Goal: Check status: Check status

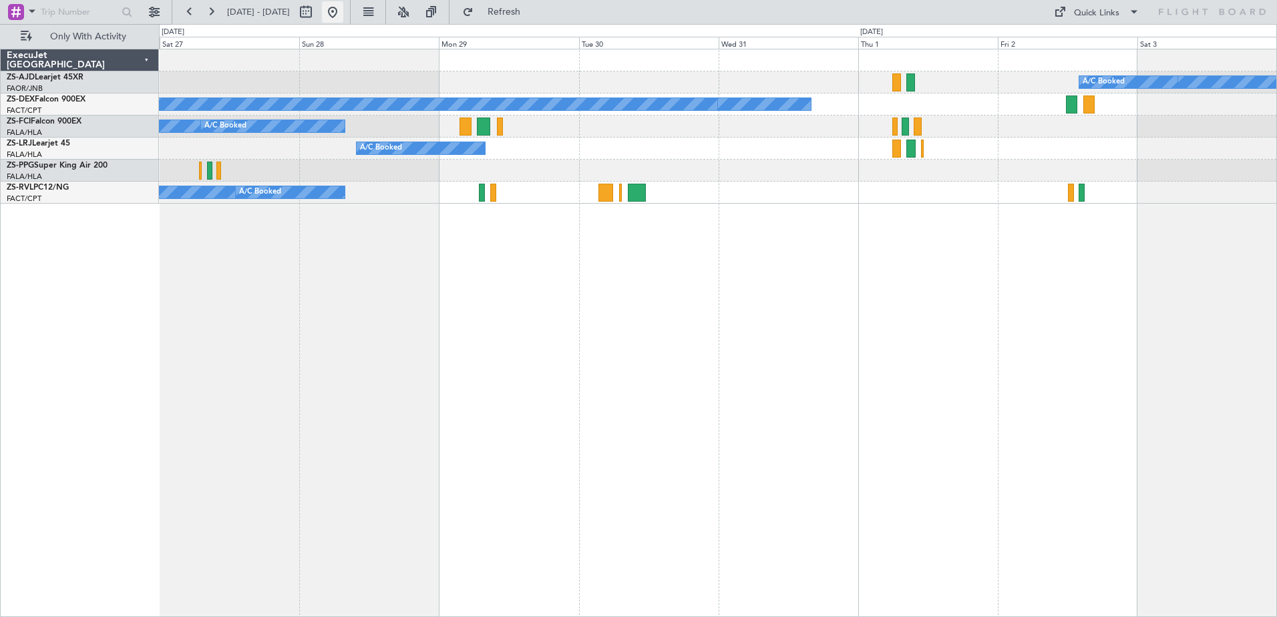
click at [343, 17] on button at bounding box center [332, 11] width 21 height 21
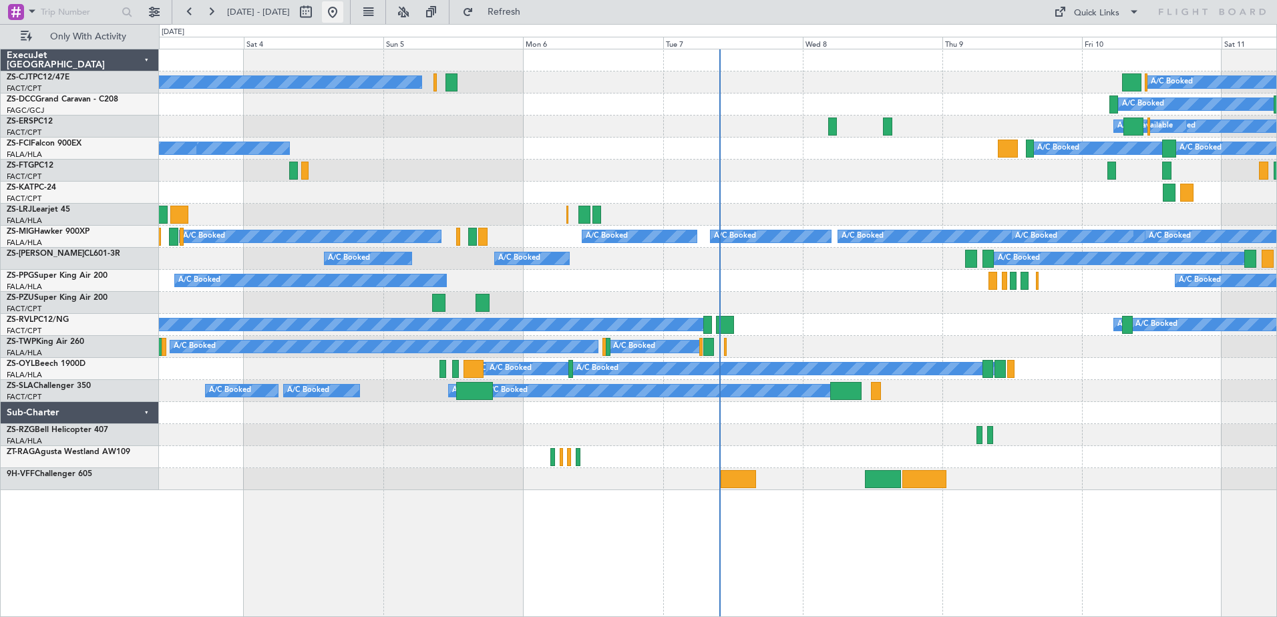
click at [343, 15] on button at bounding box center [332, 11] width 21 height 21
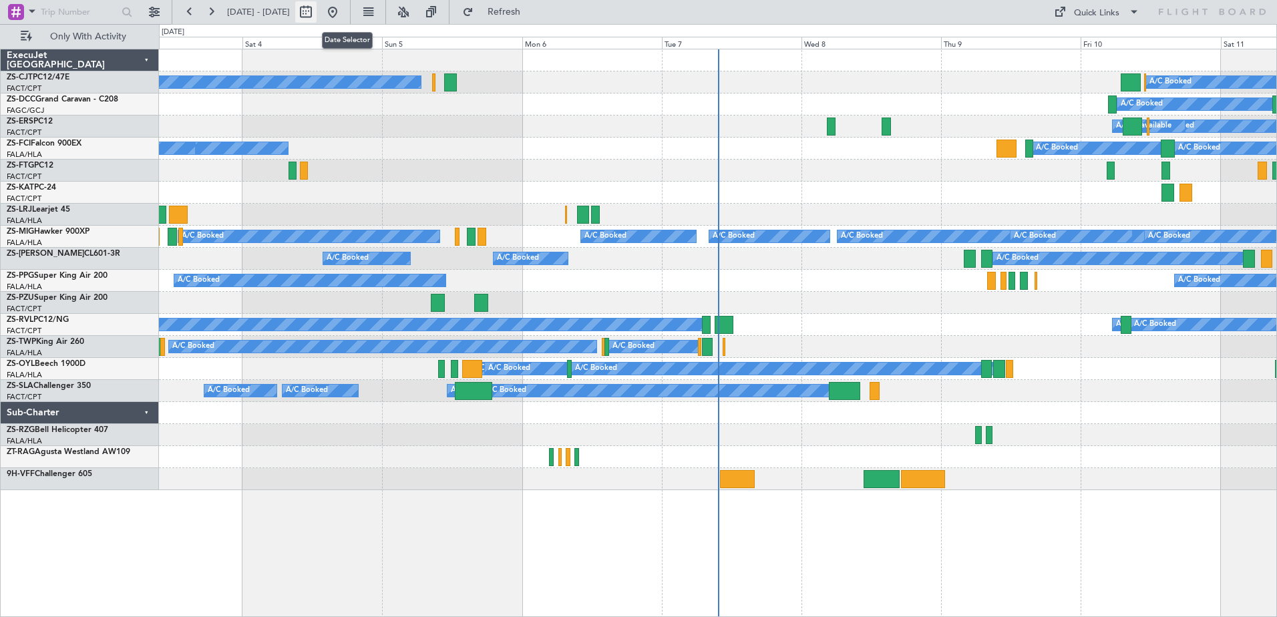
click at [316, 10] on button at bounding box center [305, 11] width 21 height 21
select select "10"
select select "2025"
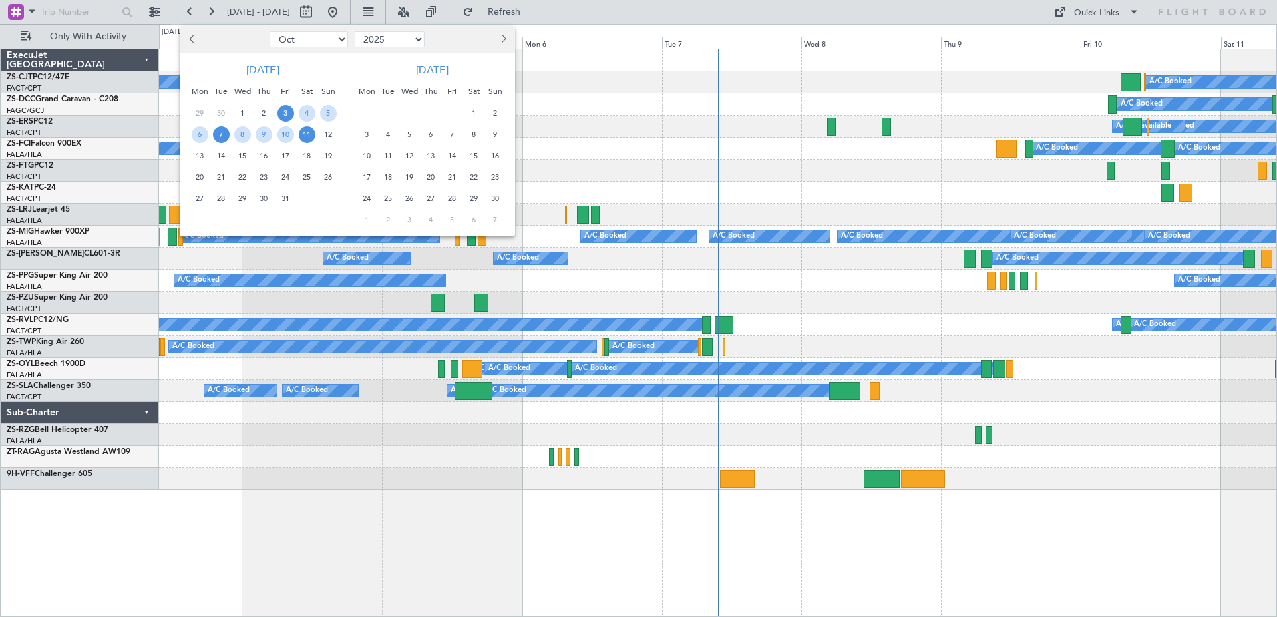
click at [227, 131] on span "7" at bounding box center [221, 134] width 17 height 17
click at [218, 158] on span "14" at bounding box center [221, 156] width 17 height 17
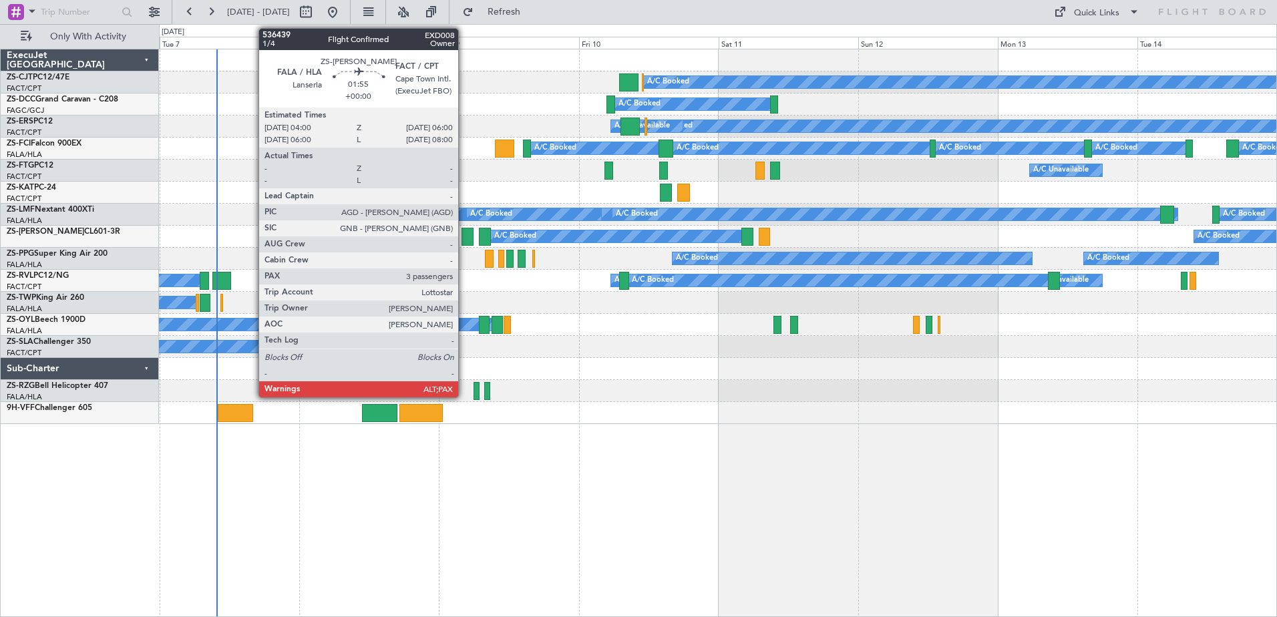
click at [463, 238] on div at bounding box center [467, 237] width 12 height 18
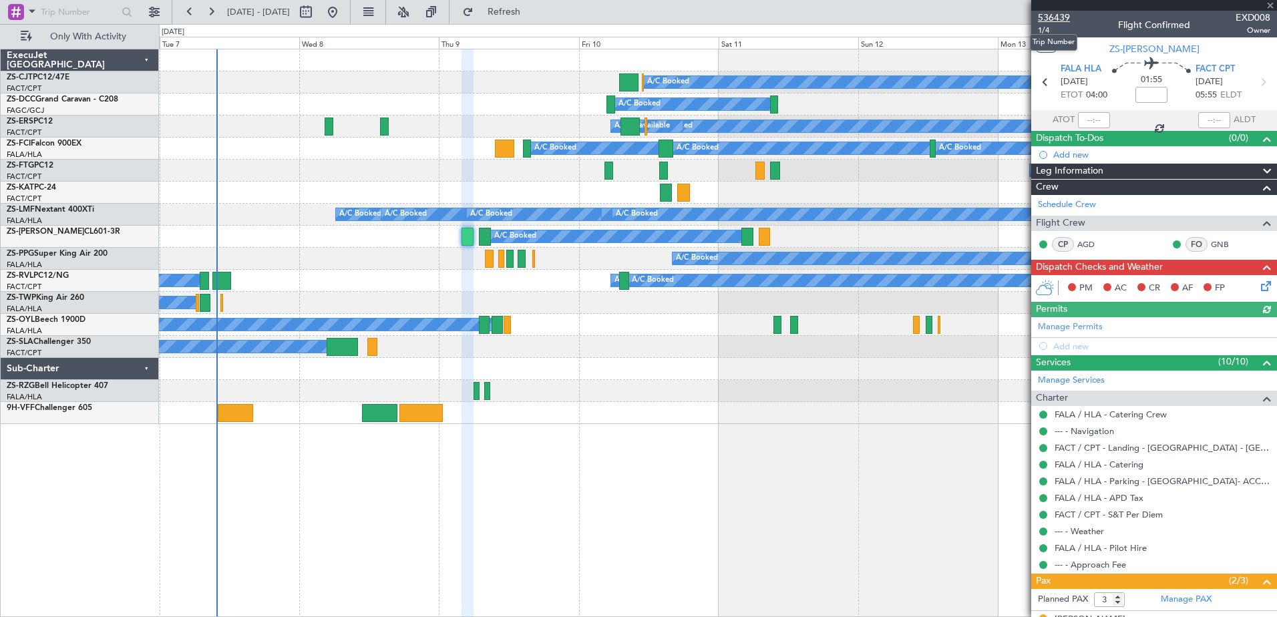
click at [1054, 15] on span "536439" at bounding box center [1054, 18] width 32 height 14
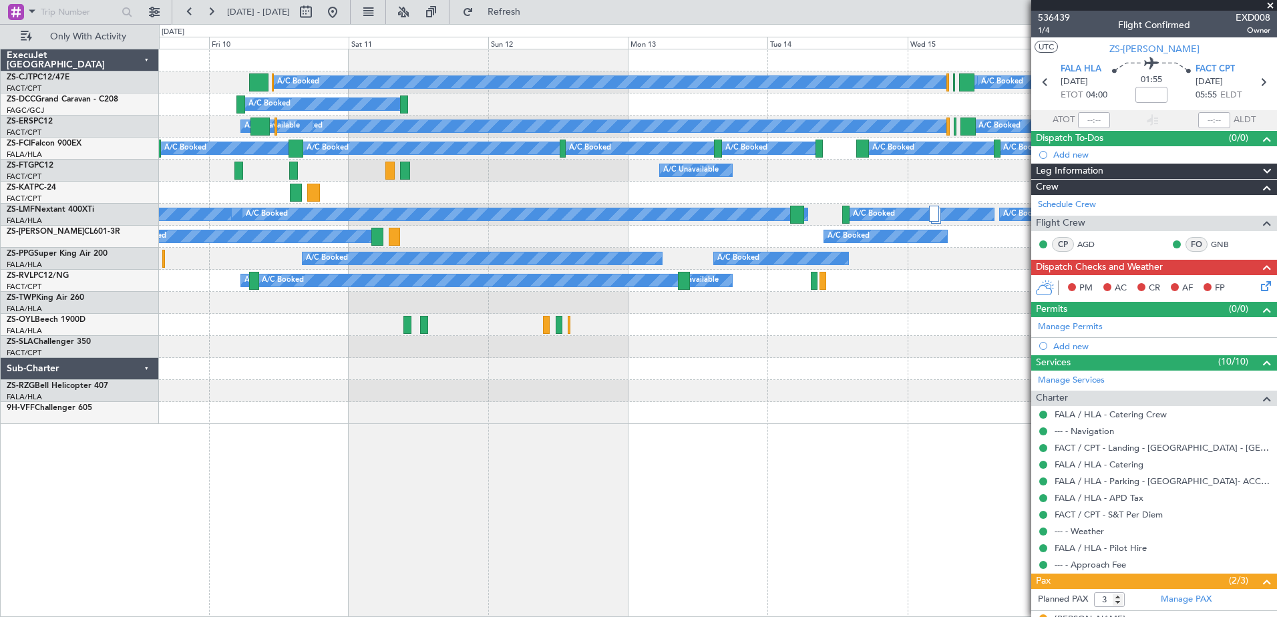
click at [464, 425] on div "A/C Booked A/C Booked A/C Booked A/C Booked A/C Booked A/C Booked A/C Unavailab…" at bounding box center [718, 333] width 1118 height 568
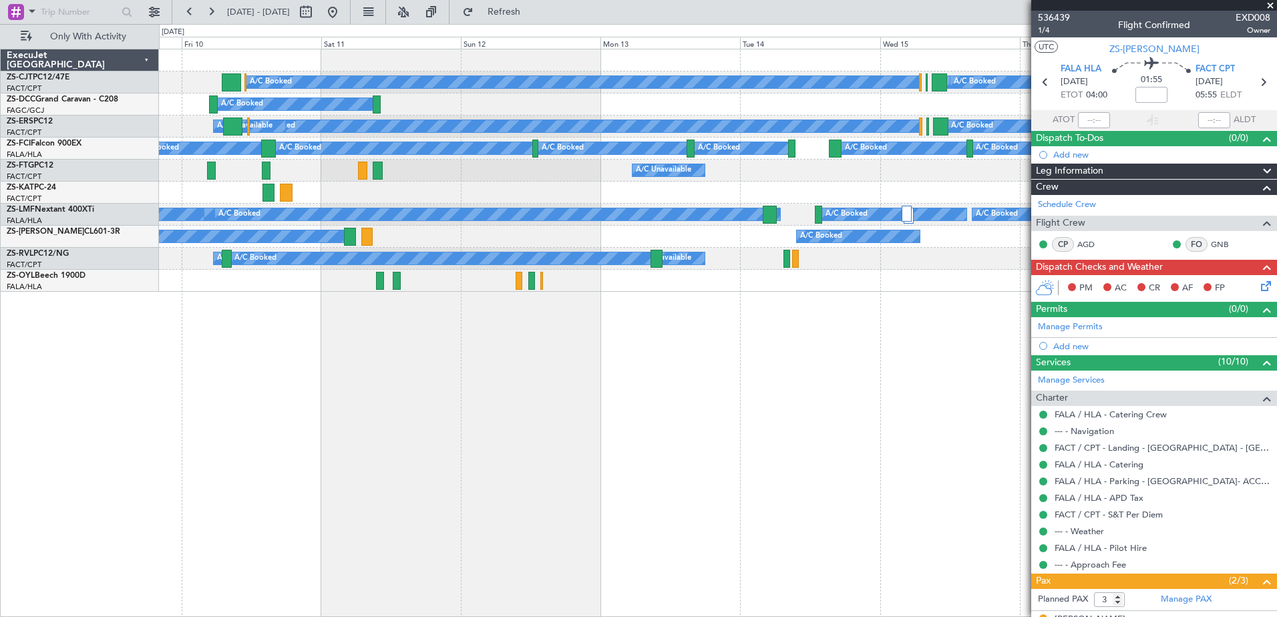
click at [351, 14] on fb-range-datepicker "[DATE] - [DATE]" at bounding box center [261, 12] width 179 height 24
click at [343, 11] on button at bounding box center [332, 11] width 21 height 21
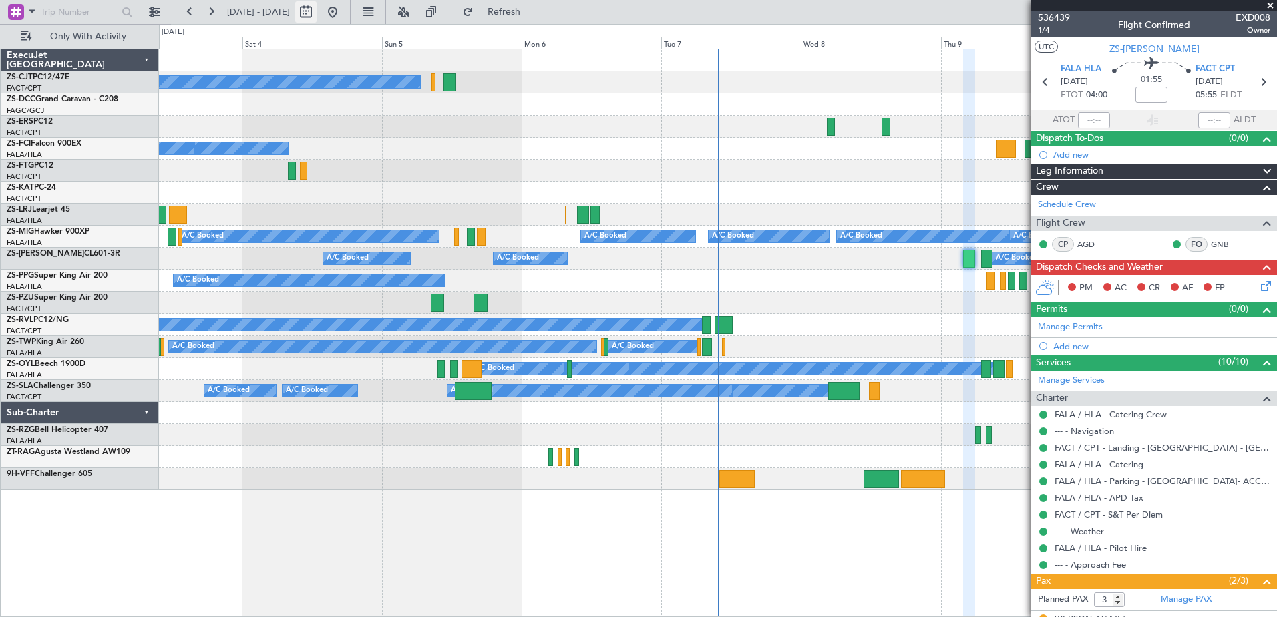
click at [316, 17] on button at bounding box center [305, 11] width 21 height 21
select select "10"
select select "2025"
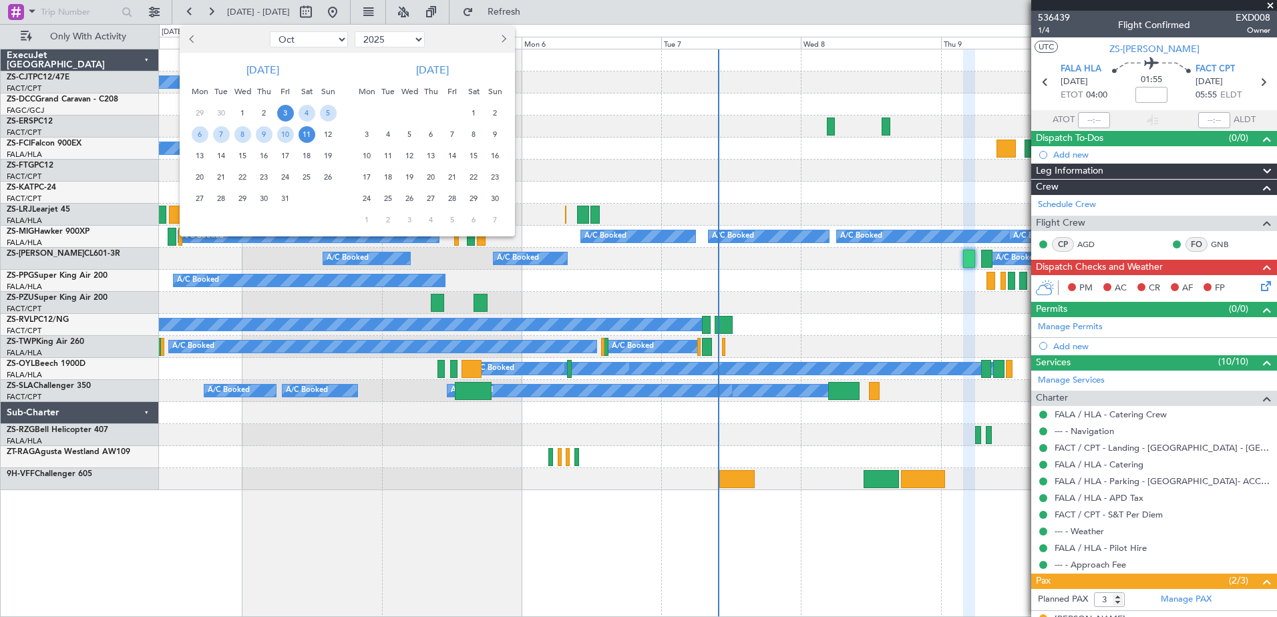
drag, startPoint x: 473, startPoint y: 111, endPoint x: 478, endPoint y: 156, distance: 45.0
click at [473, 111] on span "1" at bounding box center [473, 113] width 17 height 17
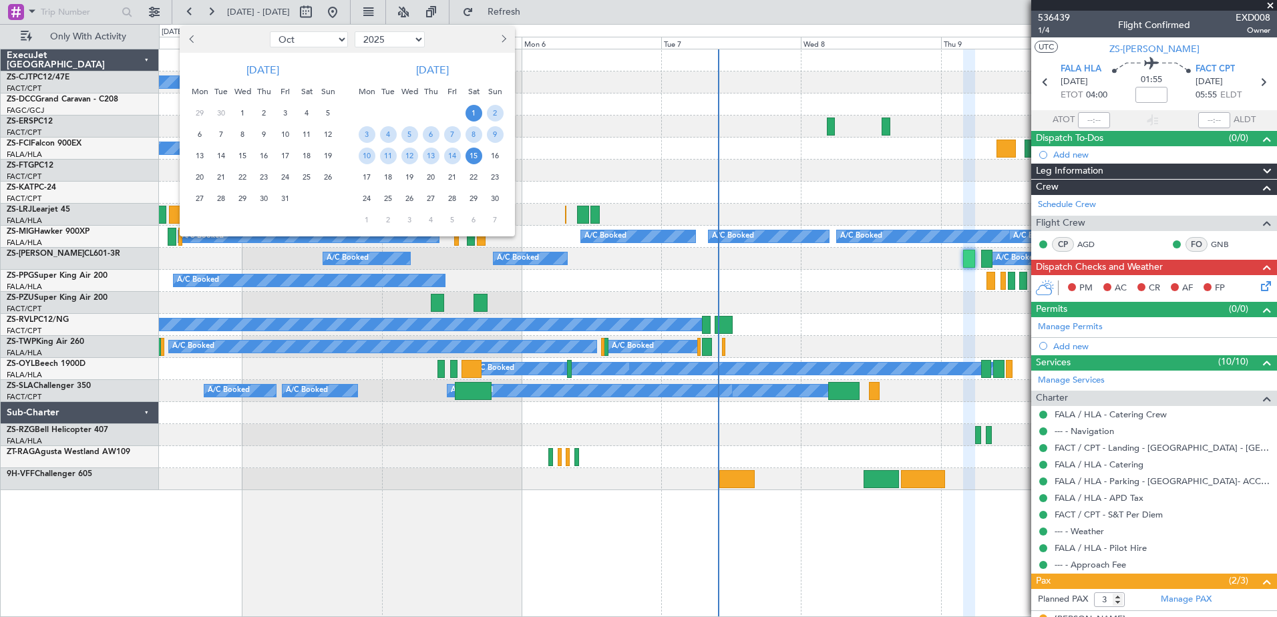
click at [475, 156] on span "15" at bounding box center [473, 156] width 17 height 17
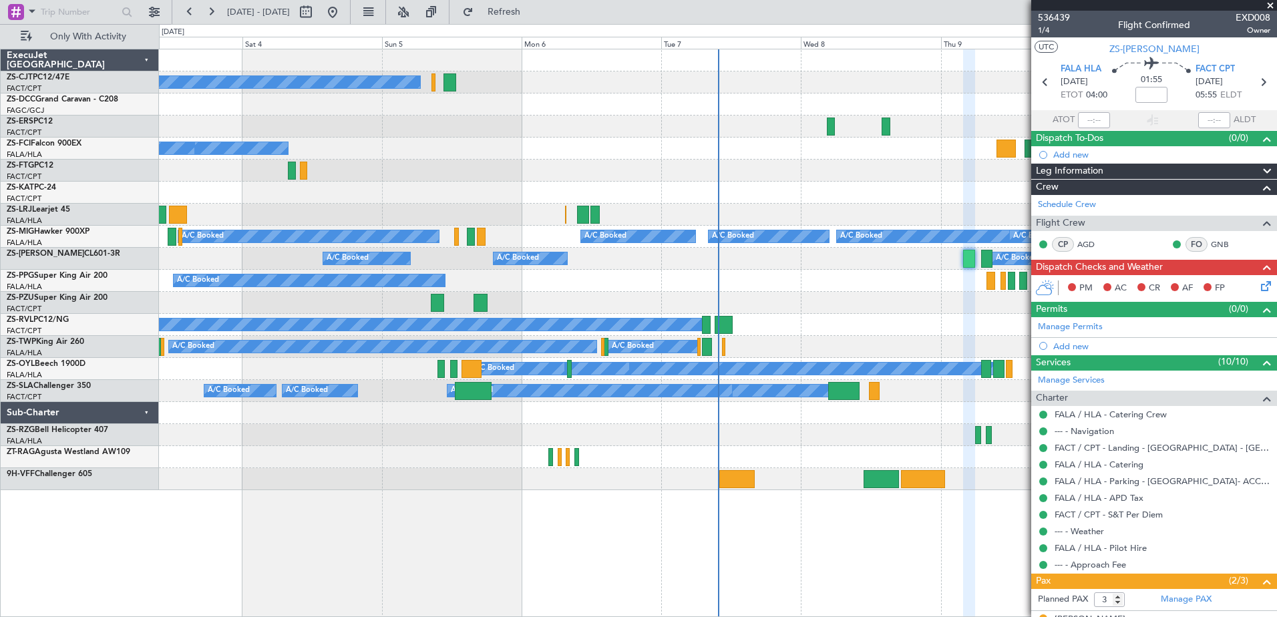
select select "11"
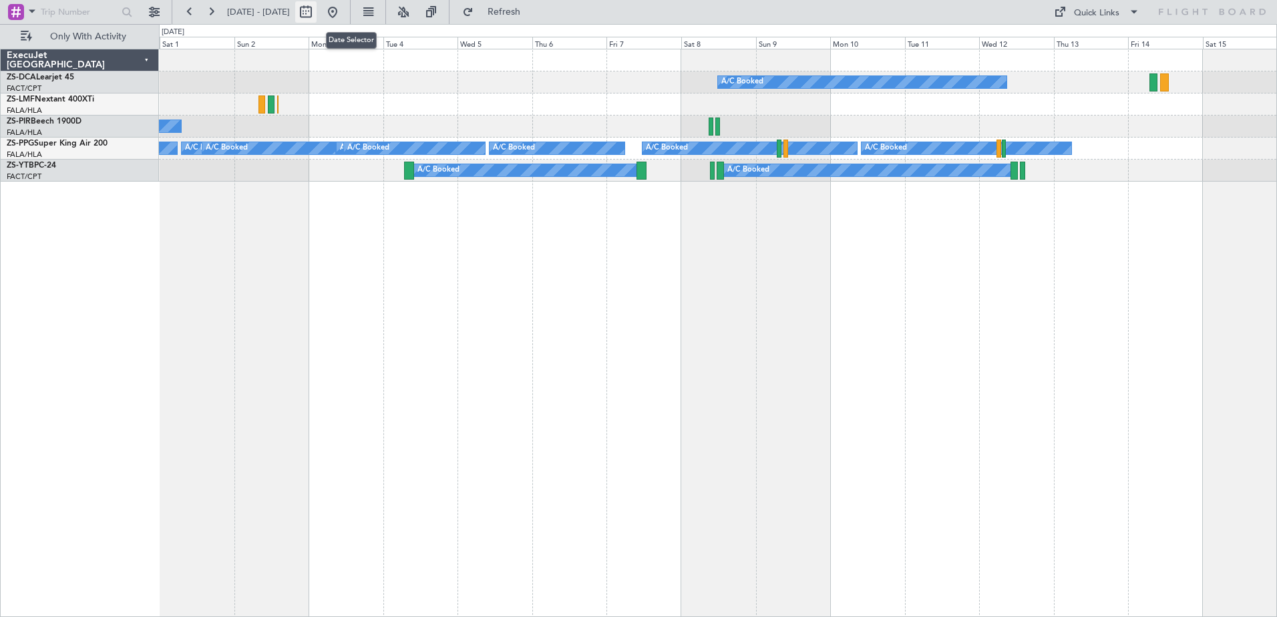
click at [316, 13] on button at bounding box center [305, 11] width 21 height 21
select select "11"
select select "2025"
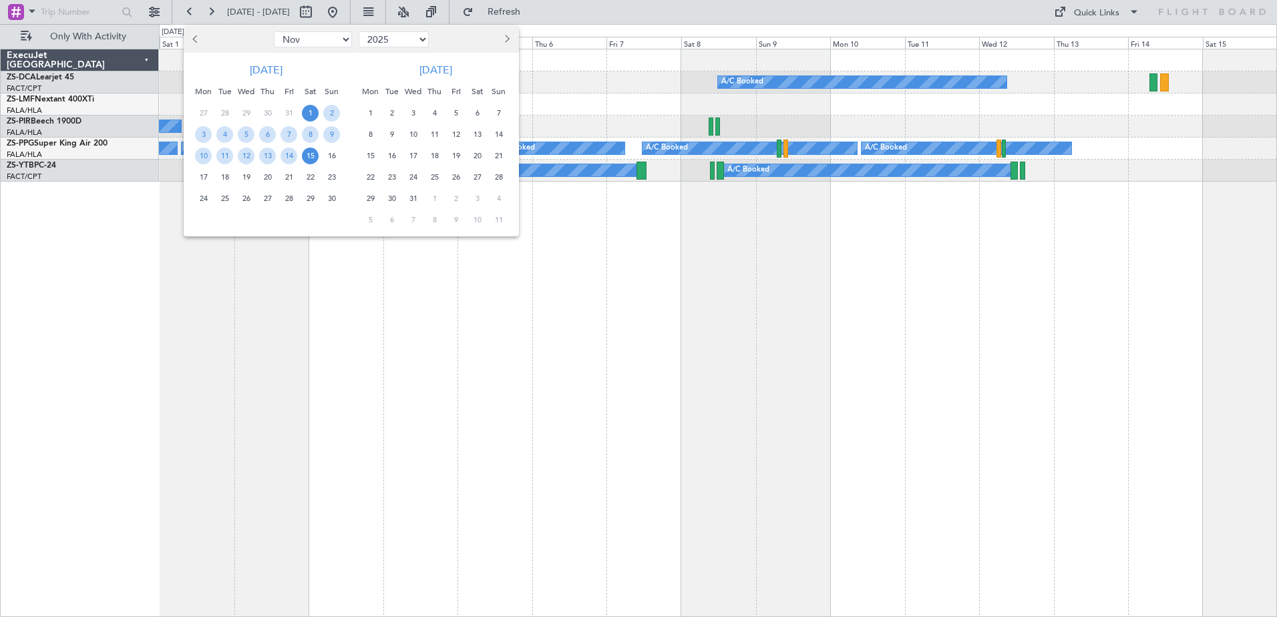
click at [330, 156] on span "16" at bounding box center [331, 156] width 17 height 17
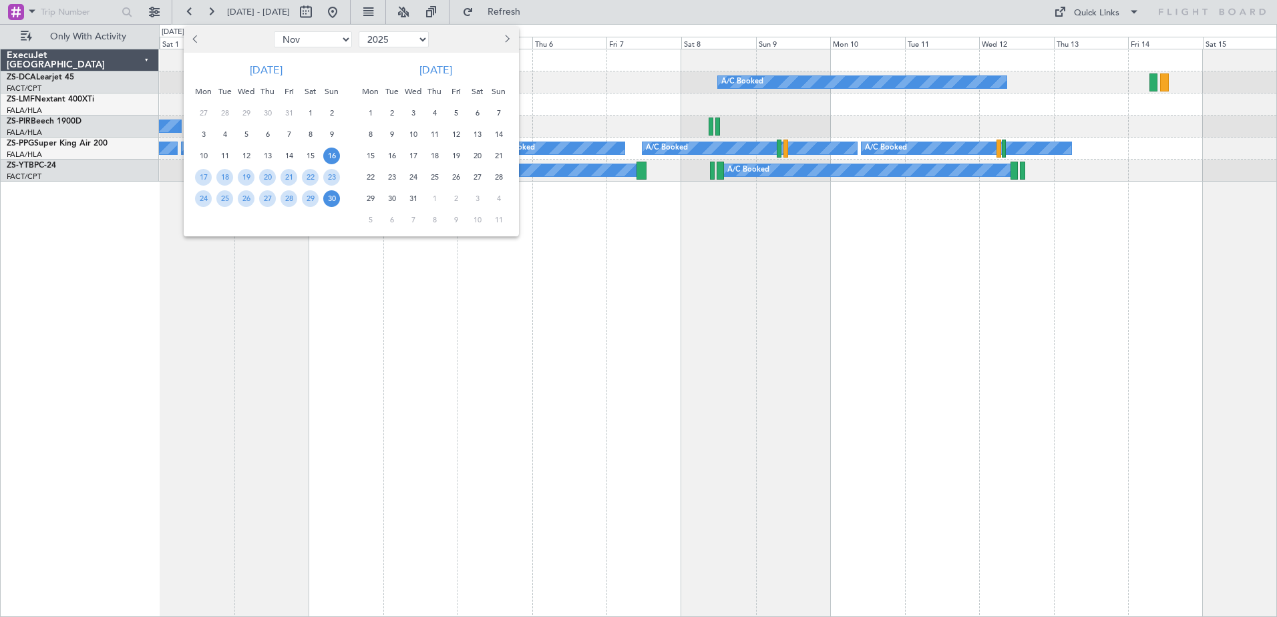
click at [330, 202] on span "30" at bounding box center [331, 198] width 17 height 17
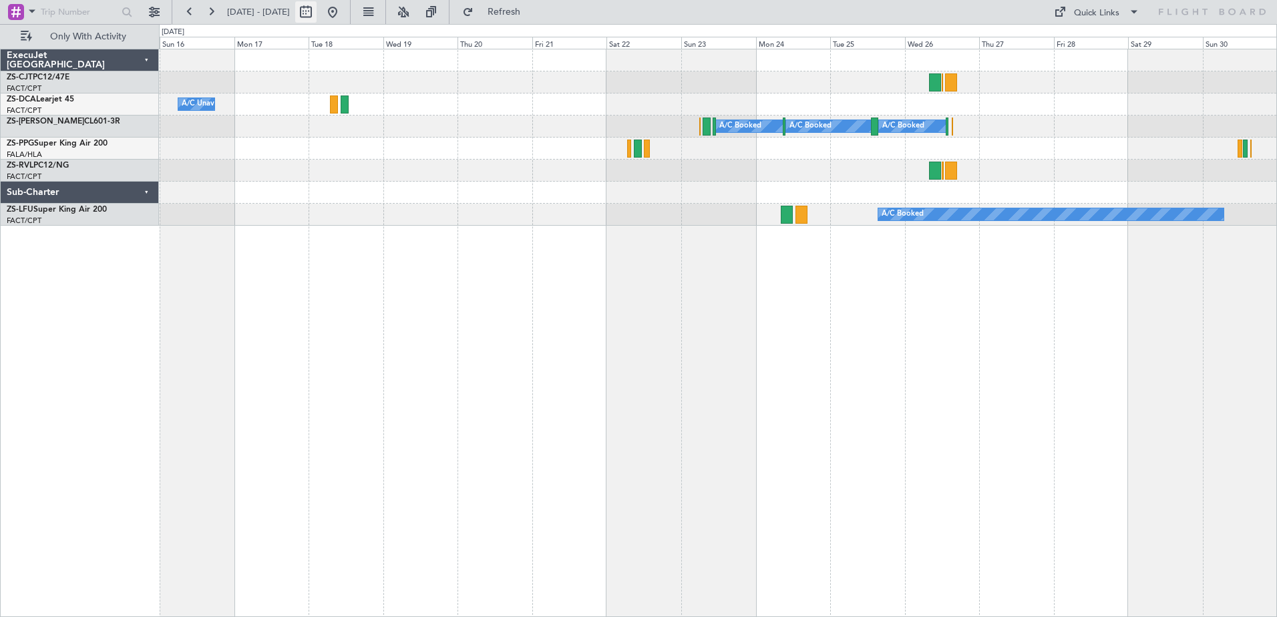
click at [316, 9] on button at bounding box center [305, 11] width 21 height 21
select select "11"
select select "2025"
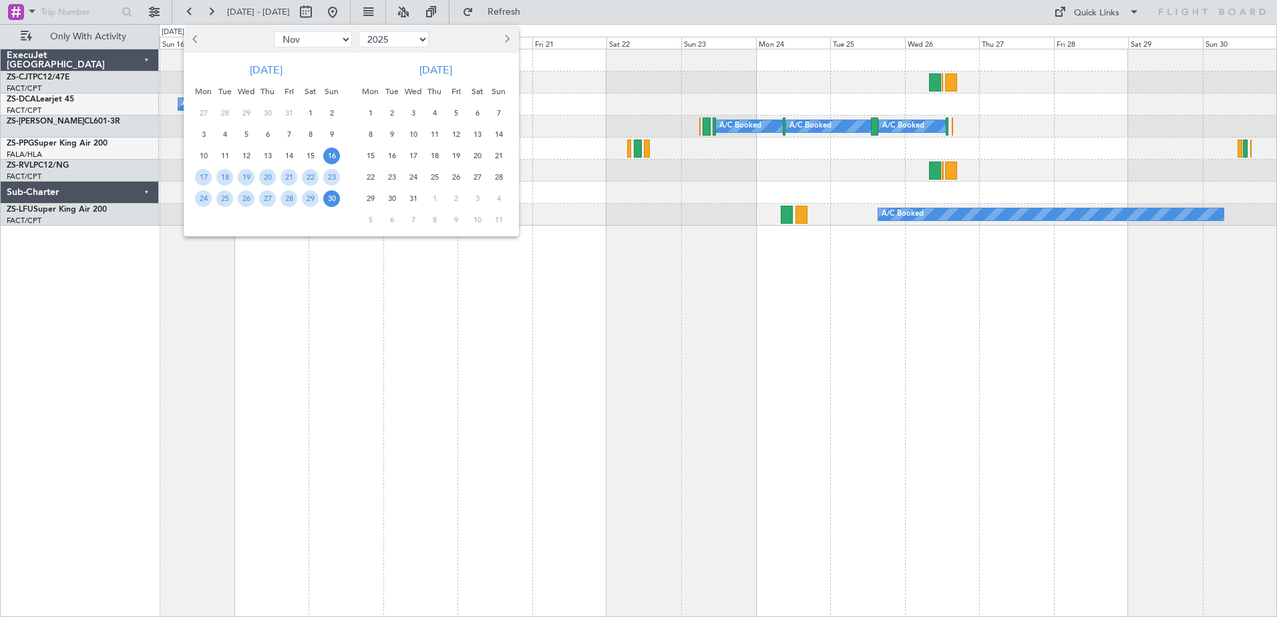
click at [374, 110] on span "1" at bounding box center [370, 113] width 17 height 17
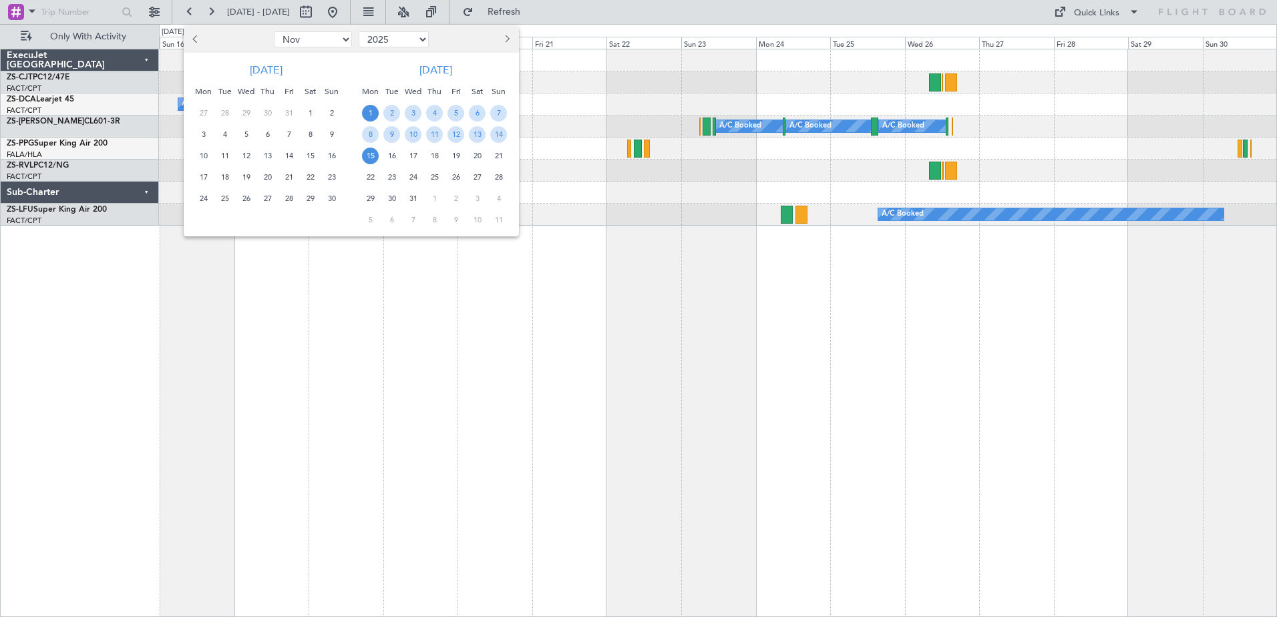
drag, startPoint x: 371, startPoint y: 158, endPoint x: 477, endPoint y: 290, distance: 170.1
click at [371, 158] on span "15" at bounding box center [370, 156] width 17 height 17
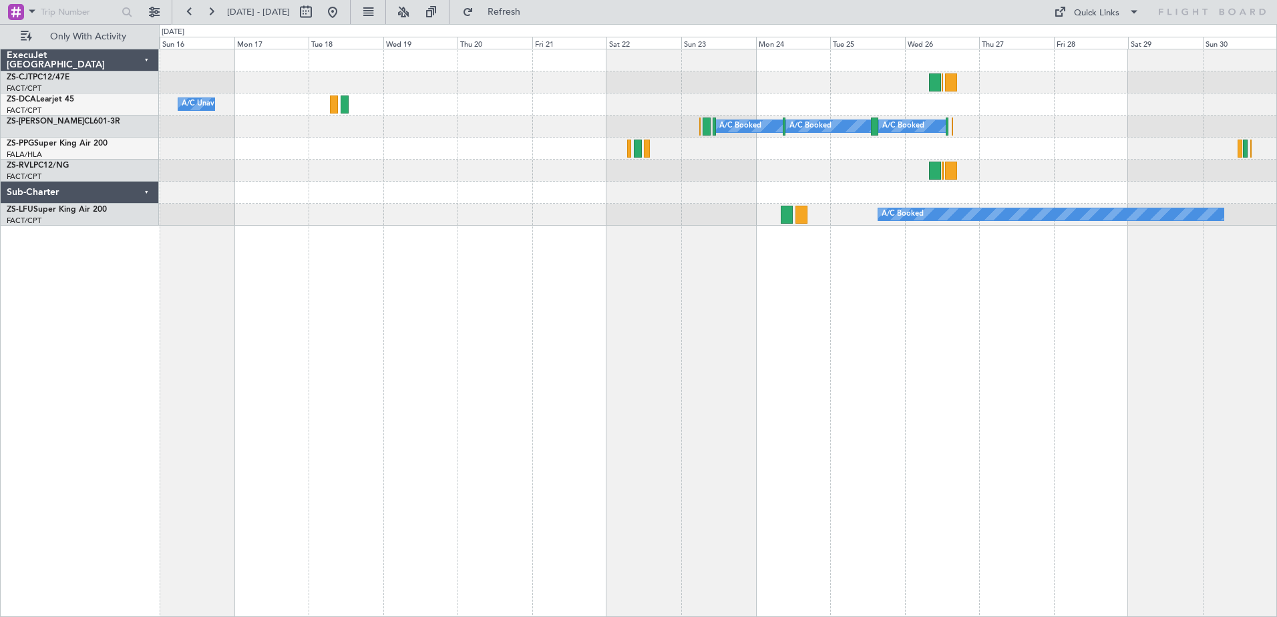
select select "12"
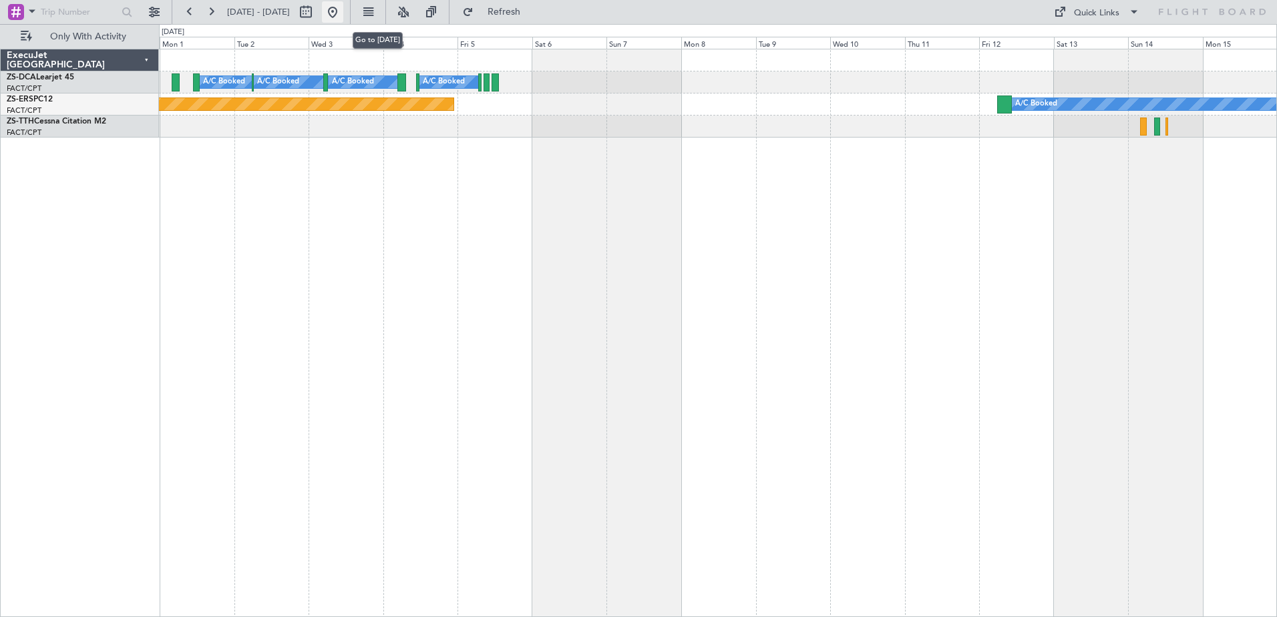
click at [343, 13] on button at bounding box center [332, 11] width 21 height 21
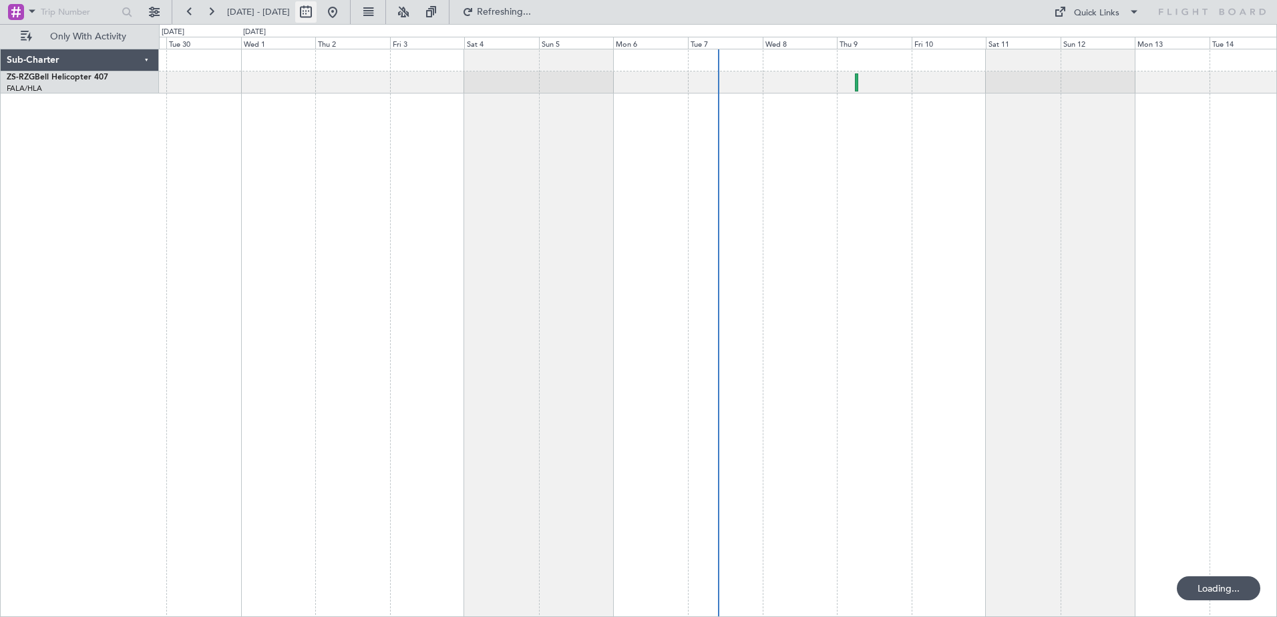
click at [316, 13] on button at bounding box center [305, 11] width 21 height 21
select select "9"
select select "2025"
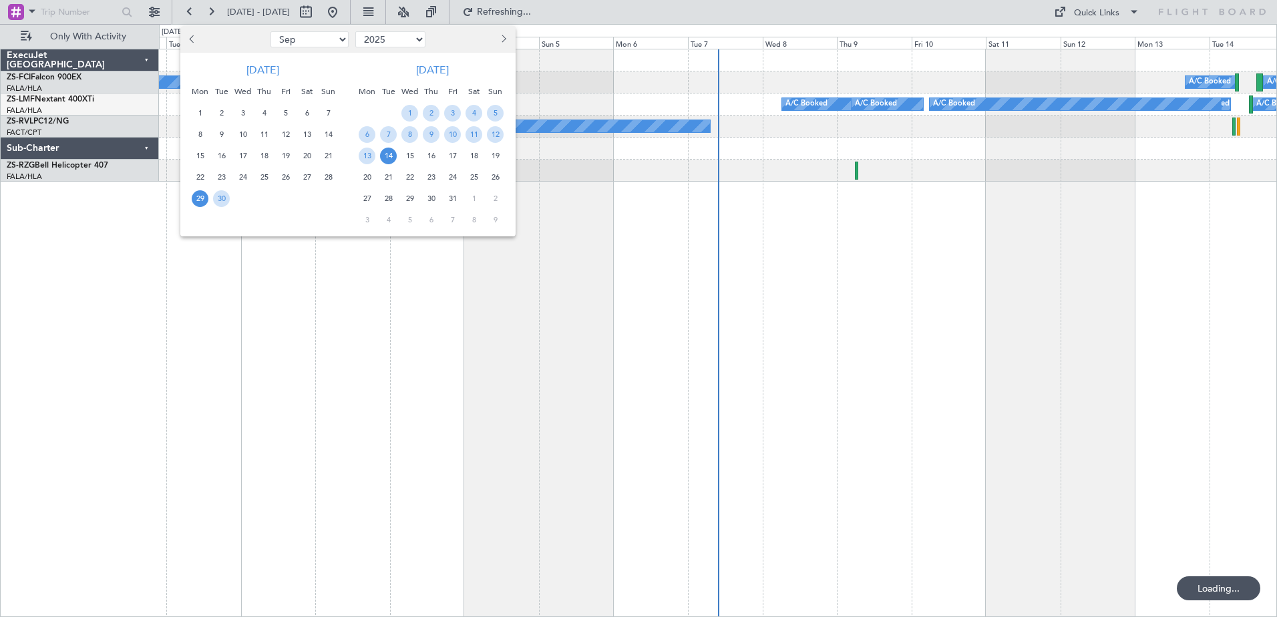
click at [505, 41] on button "Next month" at bounding box center [502, 39] width 15 height 21
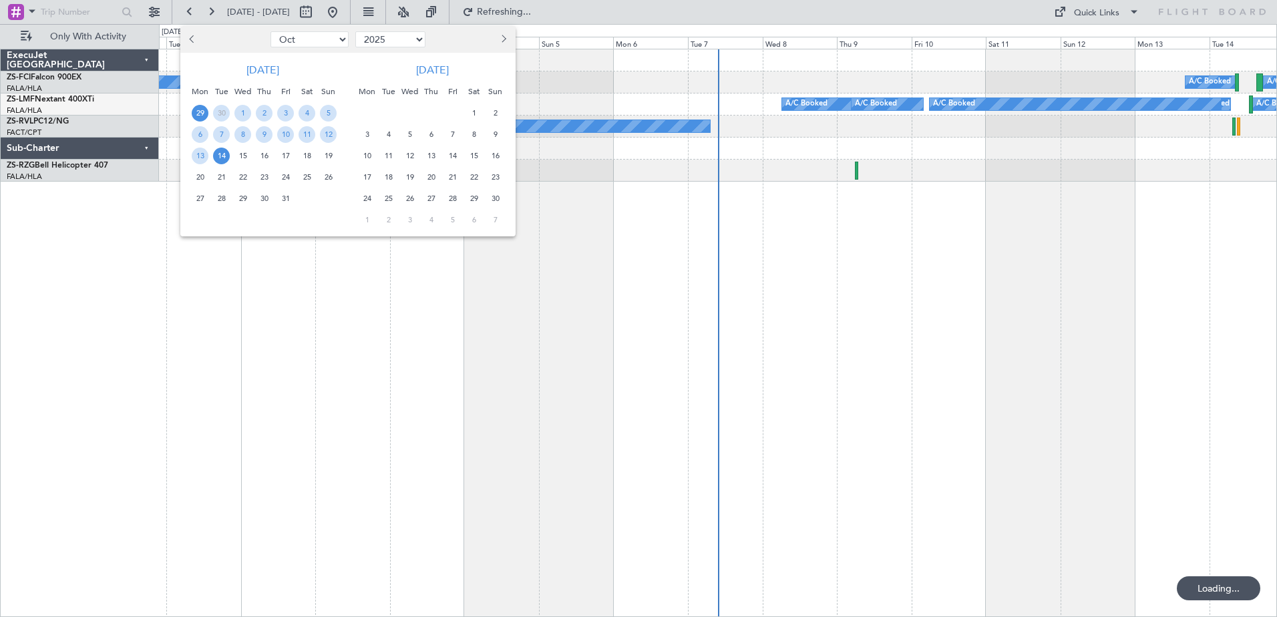
click at [504, 41] on span "Next month" at bounding box center [502, 39] width 8 height 8
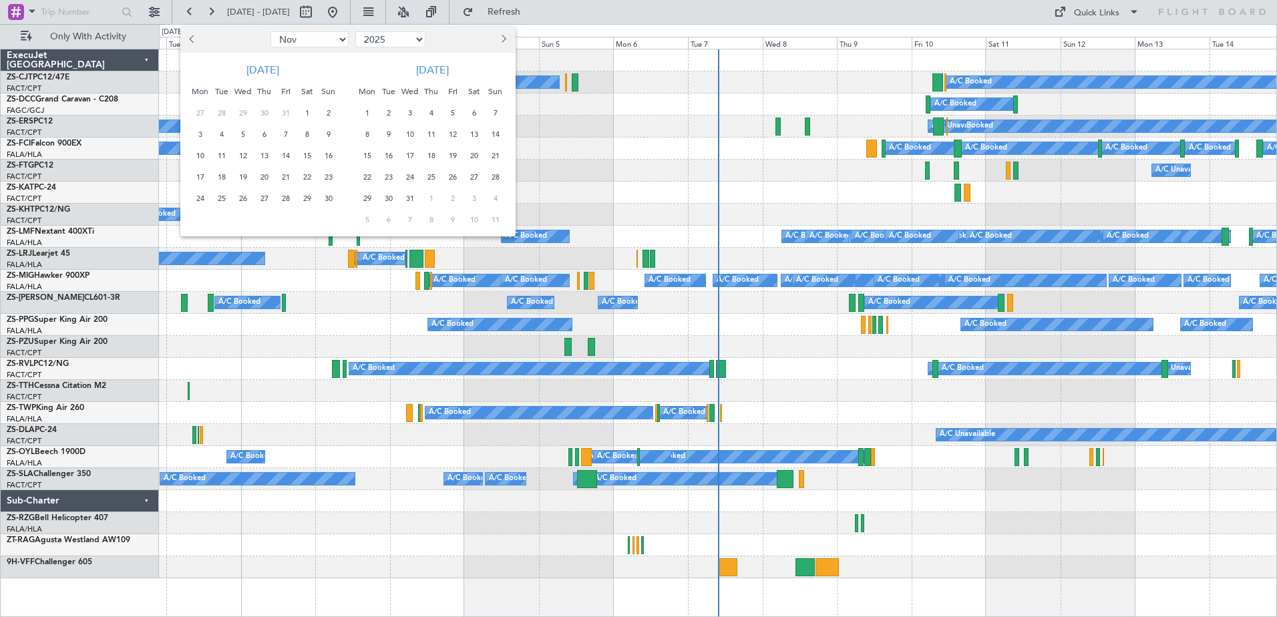
click at [383, 156] on span "16" at bounding box center [388, 156] width 17 height 17
click at [393, 198] on span "30" at bounding box center [388, 198] width 17 height 17
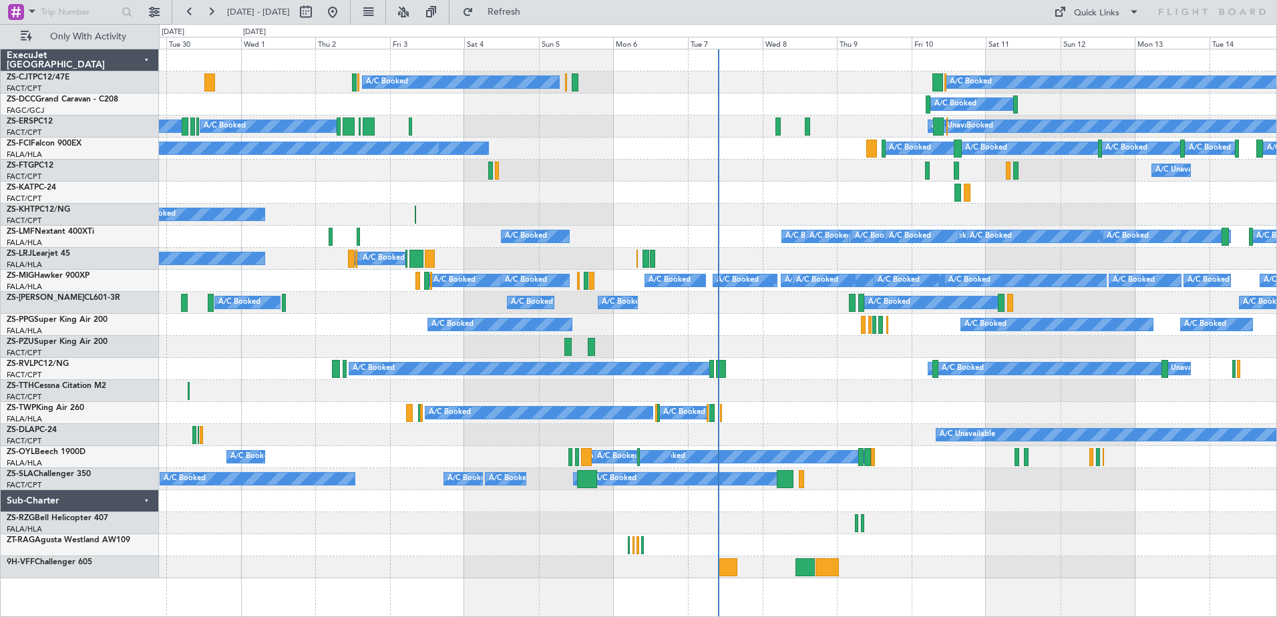
select select "12"
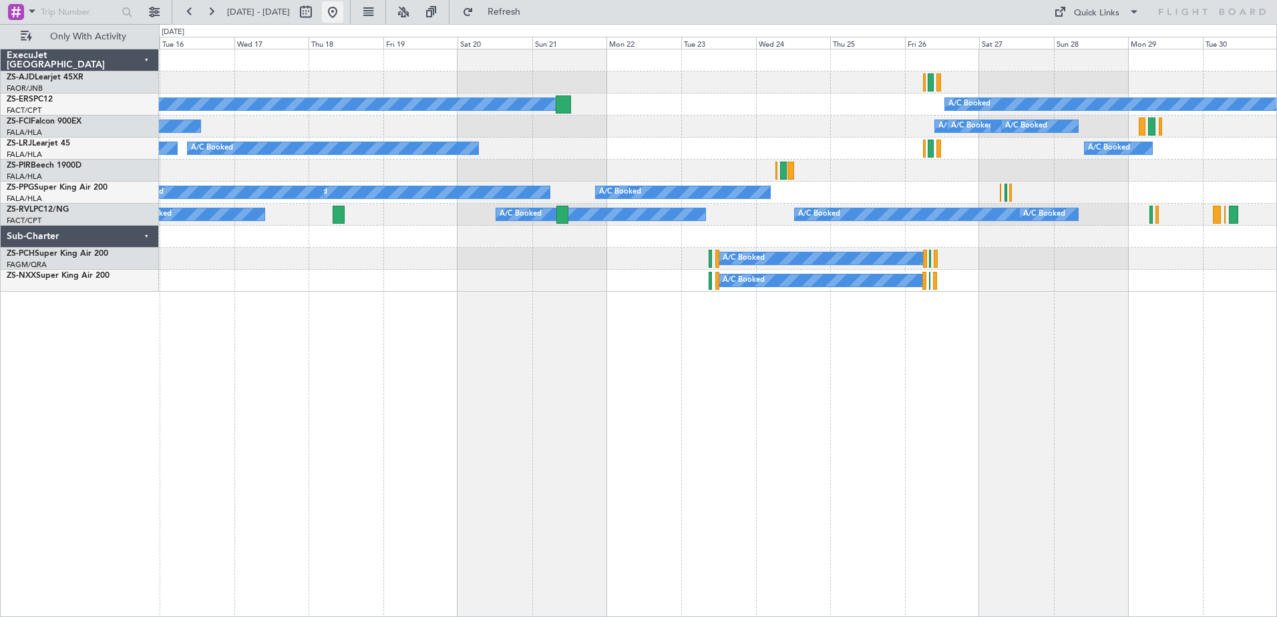
click at [343, 13] on button at bounding box center [332, 11] width 21 height 21
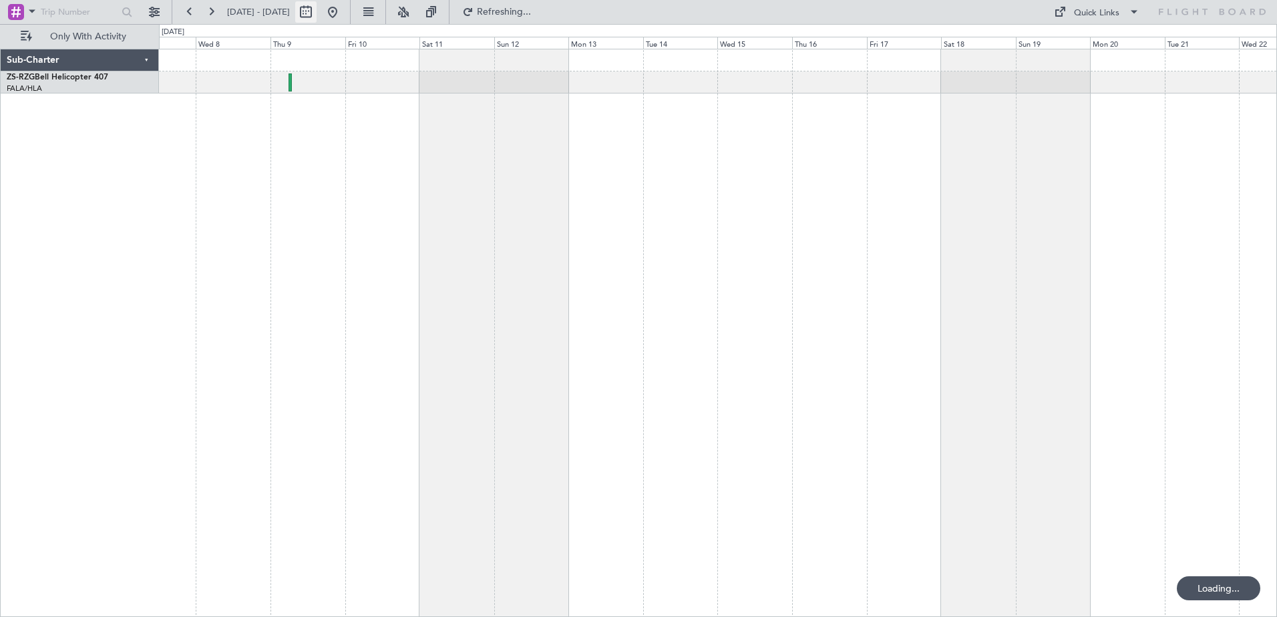
click at [316, 15] on button at bounding box center [305, 11] width 21 height 21
select select "9"
select select "2025"
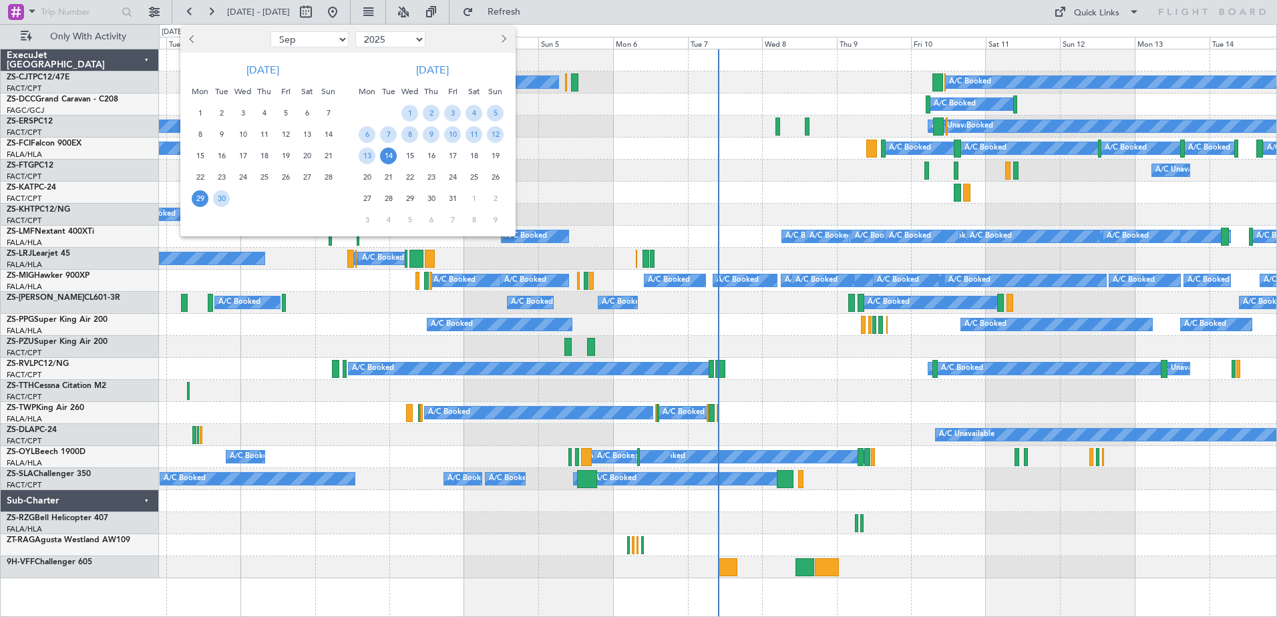
click at [509, 37] on button "Next month" at bounding box center [502, 39] width 15 height 21
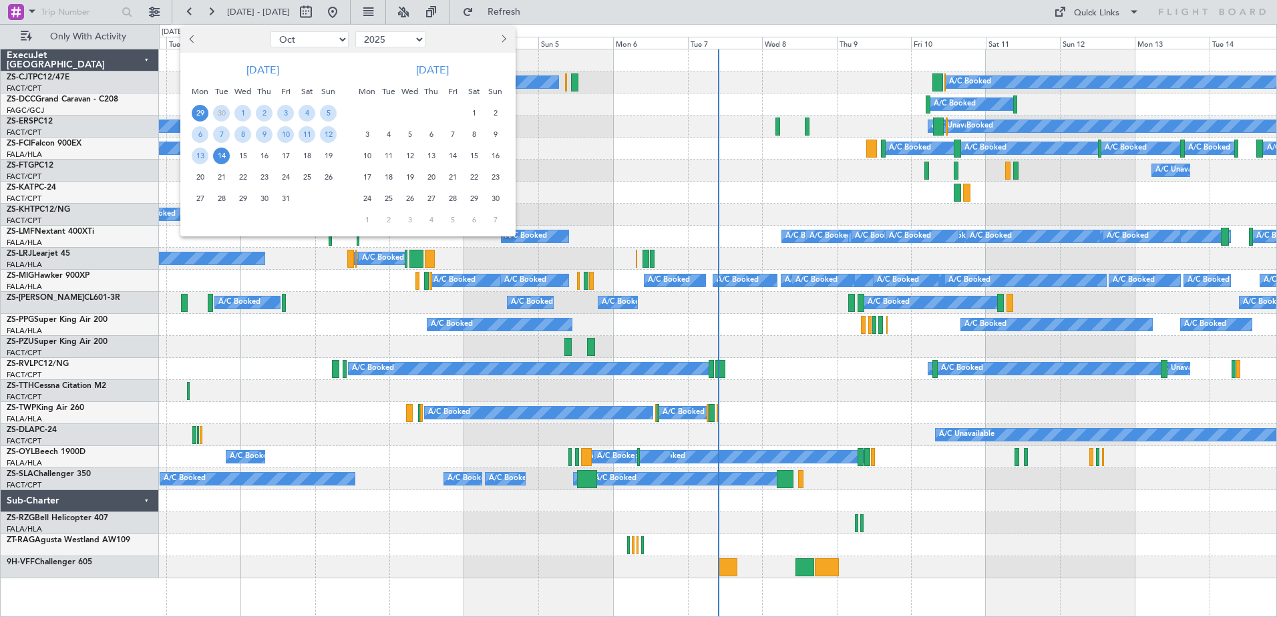
click at [509, 37] on button "Next month" at bounding box center [502, 39] width 15 height 21
click at [453, 199] on span "2" at bounding box center [452, 198] width 17 height 17
select select "1"
select select "2026"
click at [308, 114] on span "3" at bounding box center [306, 113] width 17 height 17
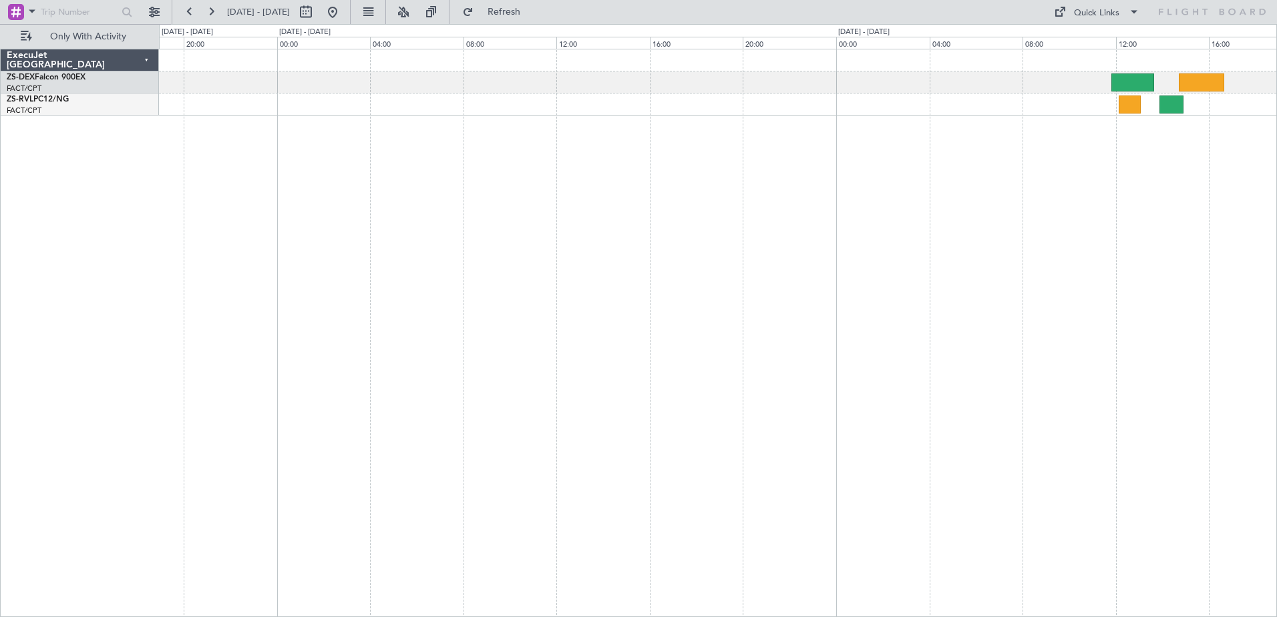
click at [1030, 275] on div "A/C Unavailable" at bounding box center [718, 333] width 1118 height 568
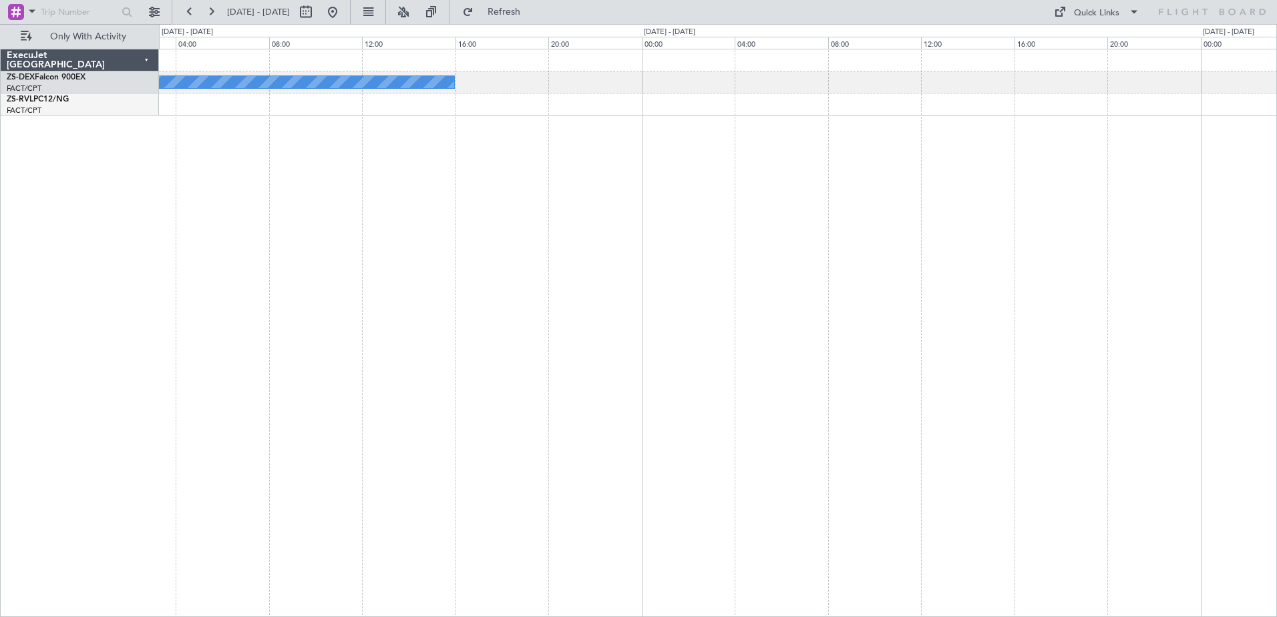
click at [878, 308] on div "A/C Unavailable A/C Unavailable" at bounding box center [718, 333] width 1118 height 568
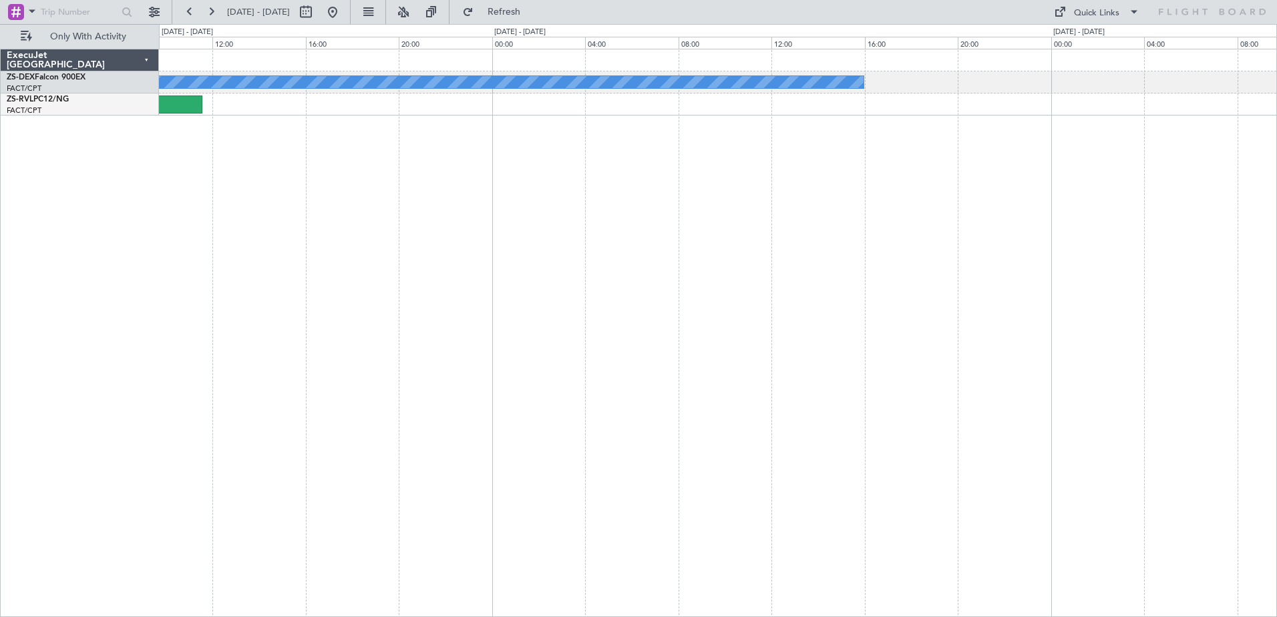
click at [836, 311] on div "A/C Unavailable A/C Unavailable" at bounding box center [718, 333] width 1118 height 568
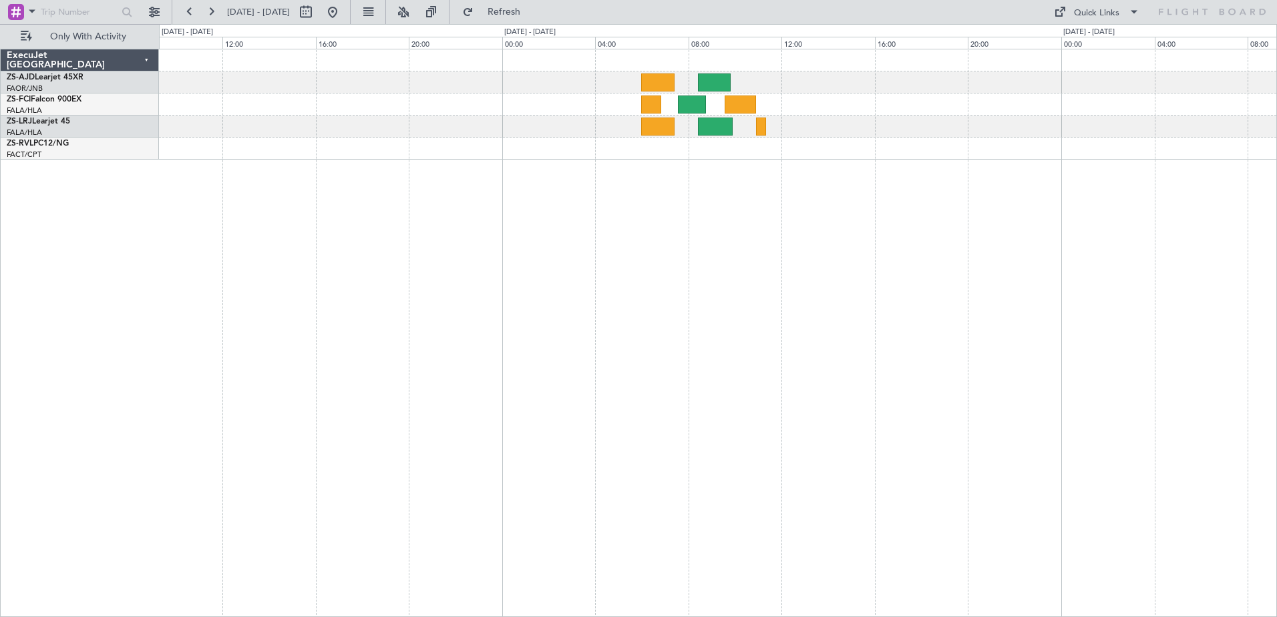
click at [568, 312] on div "A/C Booked A/C Booked" at bounding box center [718, 333] width 1118 height 568
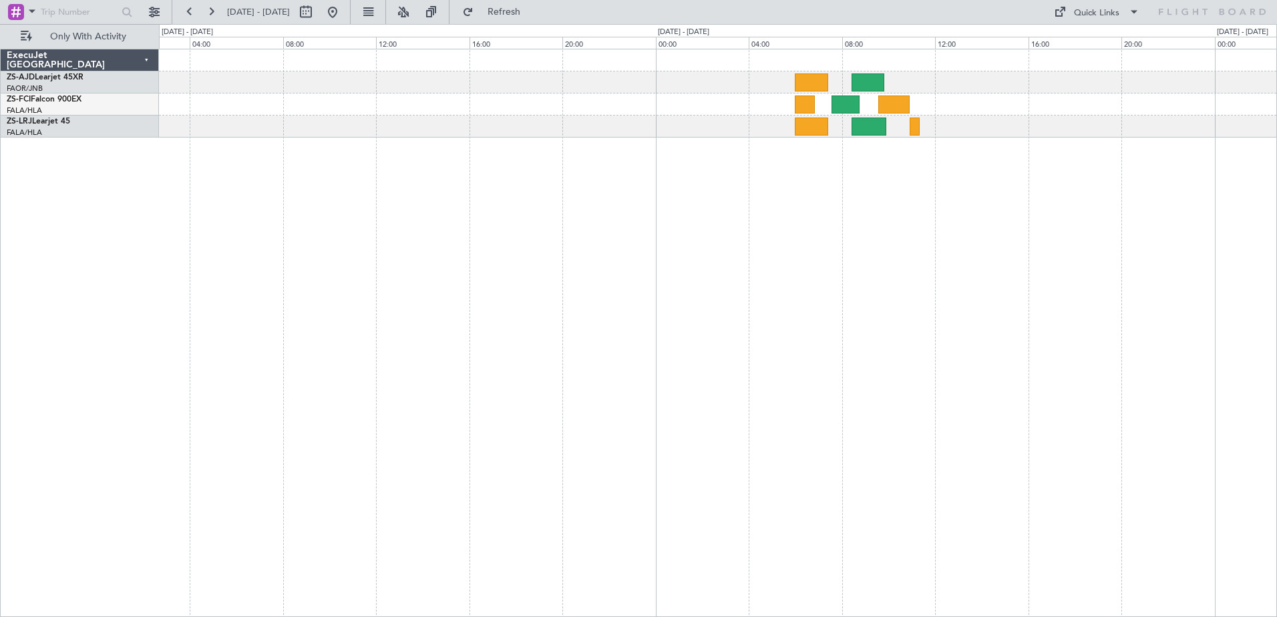
click at [577, 121] on div "A/C Booked A/C Booked" at bounding box center [717, 93] width 1117 height 88
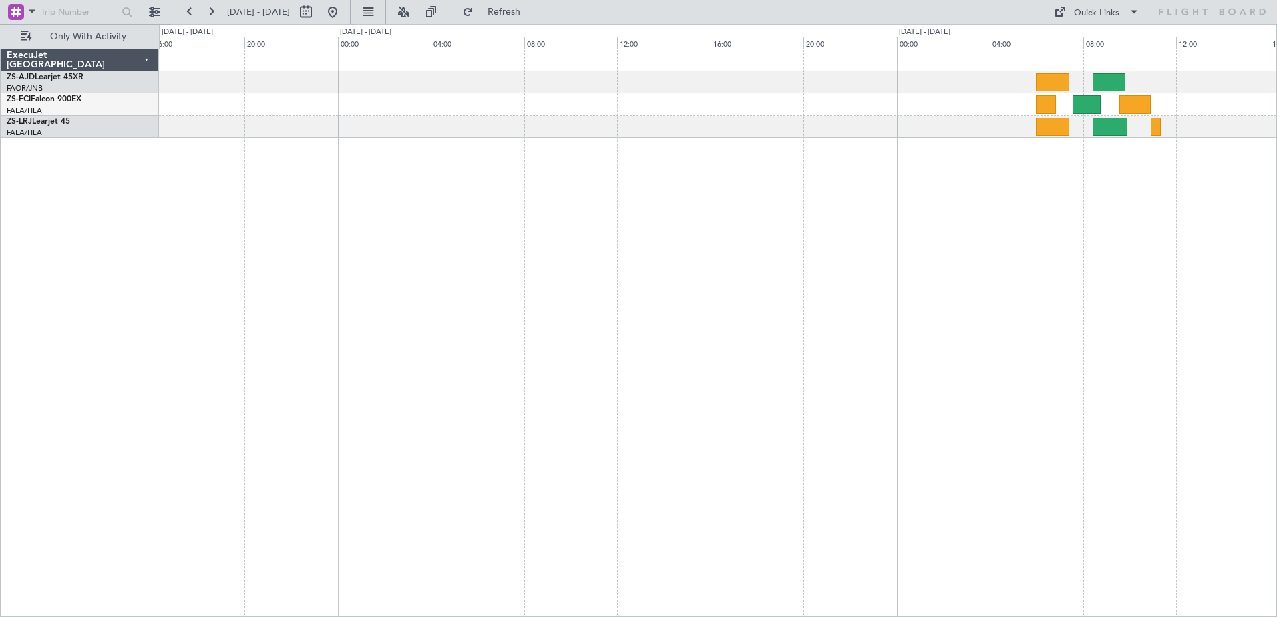
click at [835, 122] on div at bounding box center [717, 93] width 1117 height 88
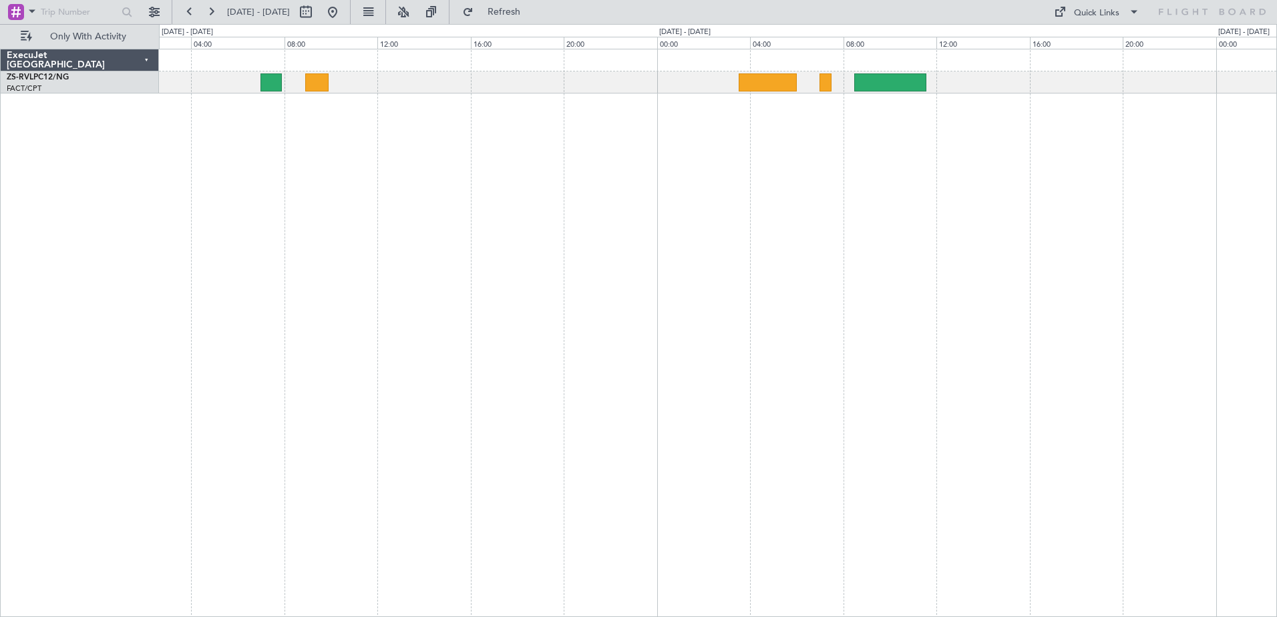
click at [876, 236] on div at bounding box center [718, 333] width 1118 height 568
